Goal: Check status: Check status

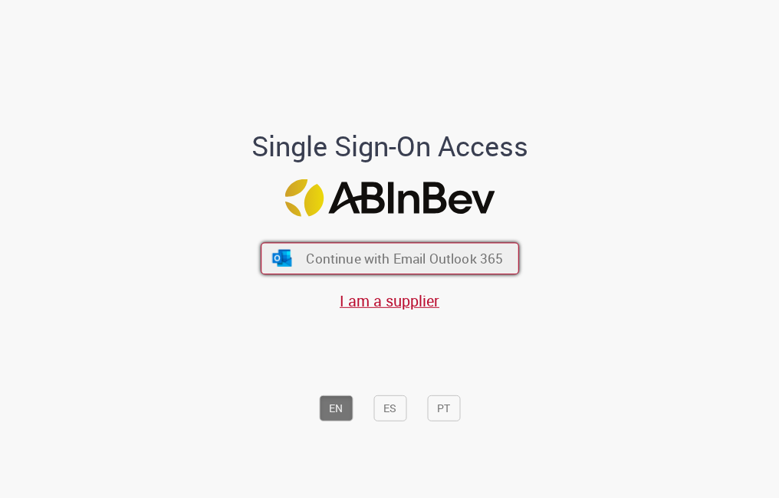
click at [341, 261] on span "Continue with Email Outlook 365" at bounding box center [404, 259] width 197 height 18
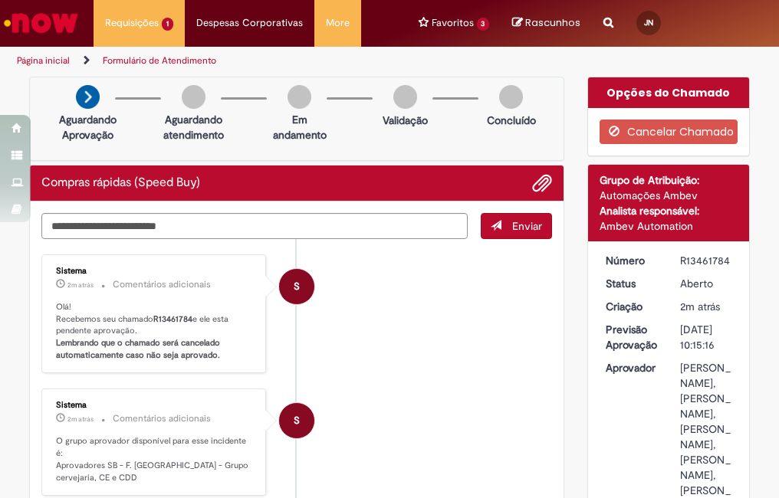
drag, startPoint x: 676, startPoint y: 259, endPoint x: 723, endPoint y: 261, distance: 47.6
click at [723, 261] on div "R13461784" at bounding box center [706, 260] width 52 height 15
copy div "R13461784"
